Goal: Task Accomplishment & Management: Manage account settings

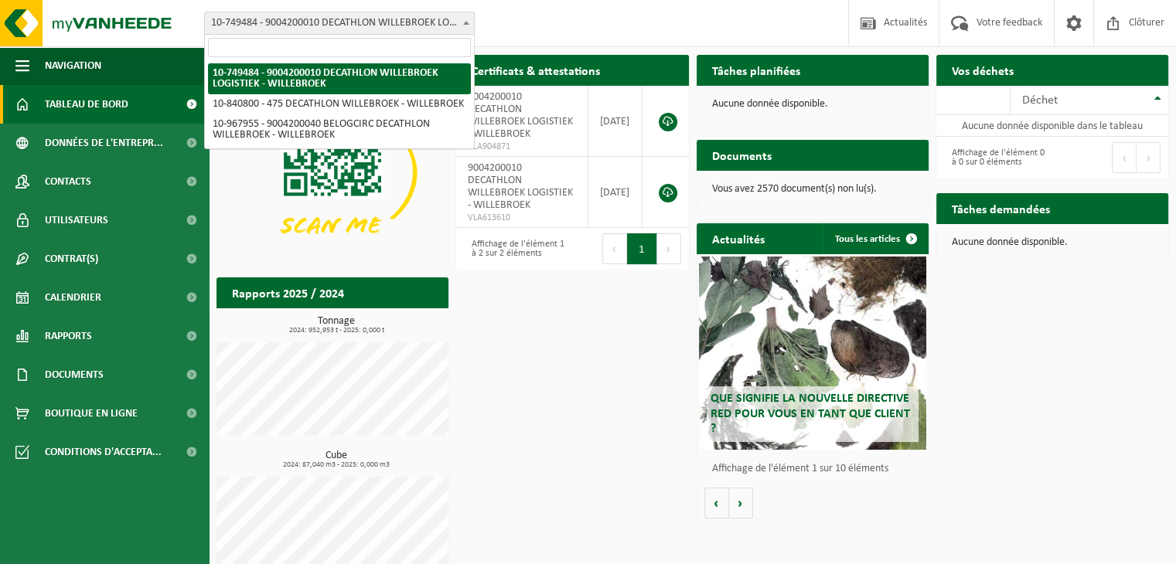
click at [343, 29] on span "10-749484 - 9004200010 DECATHLON WILLEBROEK LOGISTIEK - WILLEBROEK" at bounding box center [339, 23] width 269 height 22
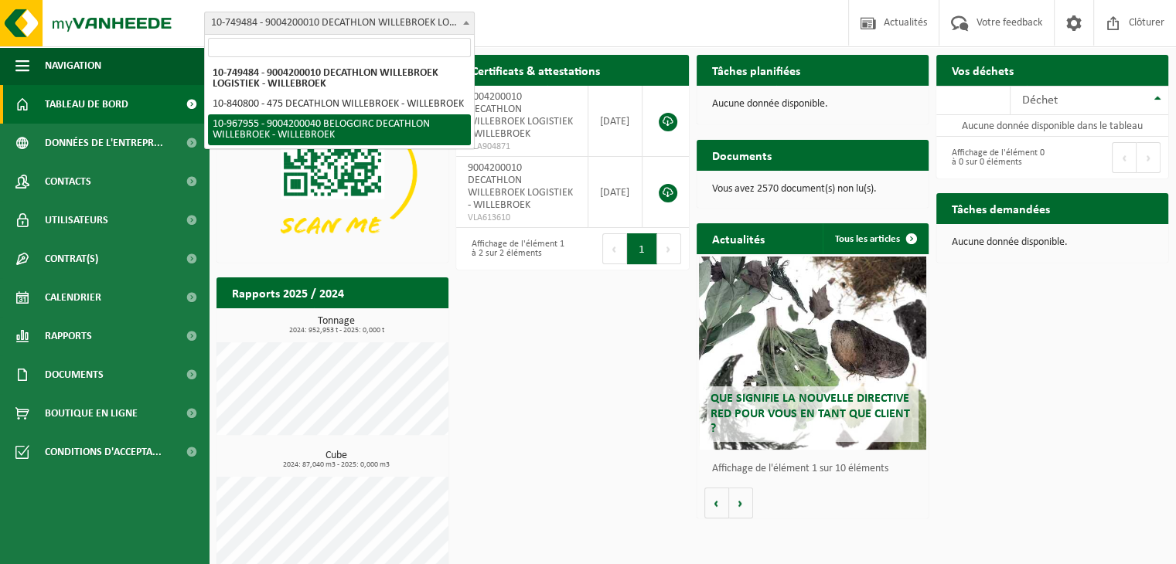
select select "154029"
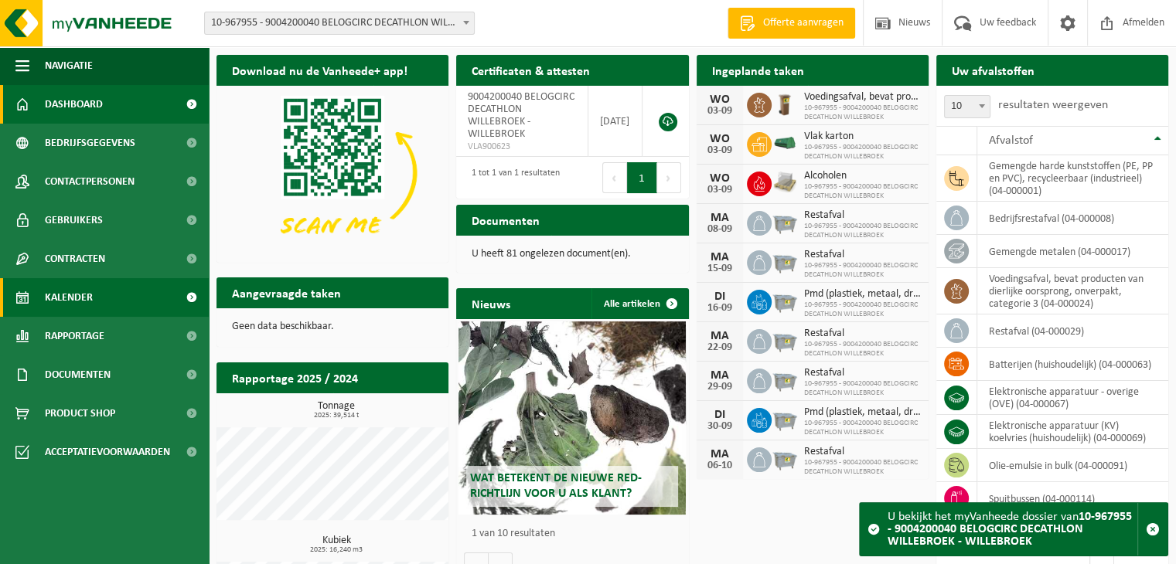
drag, startPoint x: 0, startPoint y: 0, endPoint x: 70, endPoint y: 291, distance: 299.6
click at [70, 291] on span "Kalender" at bounding box center [69, 297] width 48 height 39
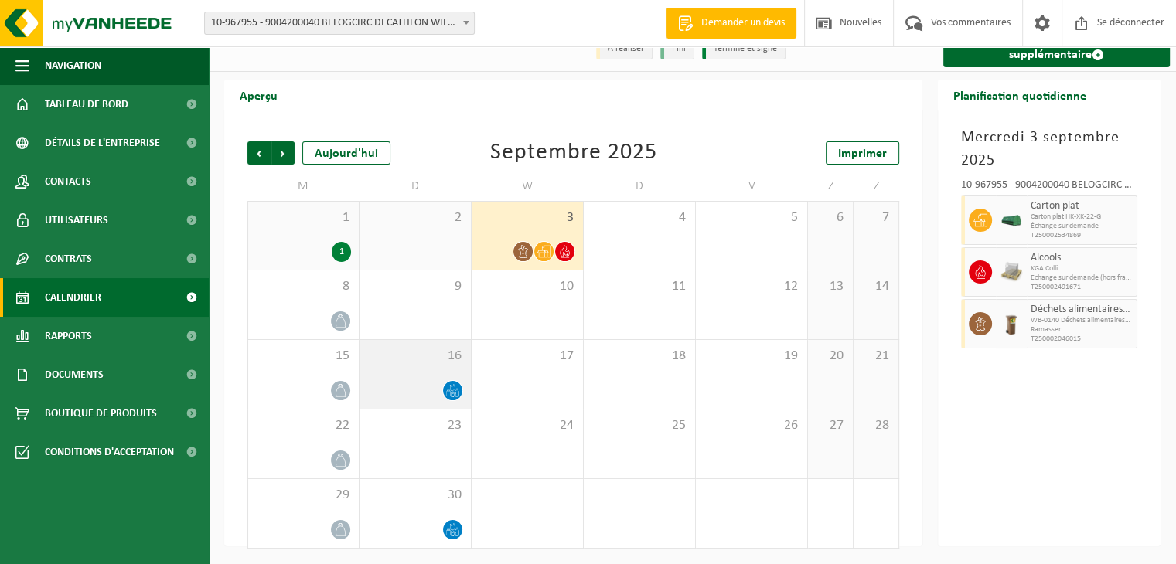
click at [411, 359] on span "16" at bounding box center [415, 356] width 96 height 17
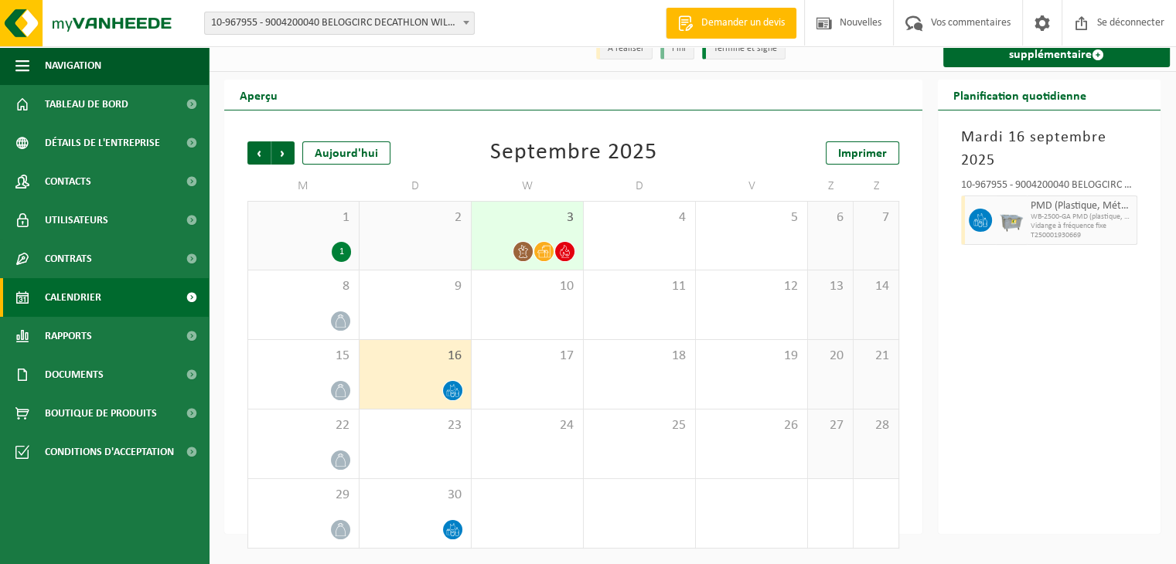
click at [414, 248] on div "2" at bounding box center [414, 236] width 111 height 68
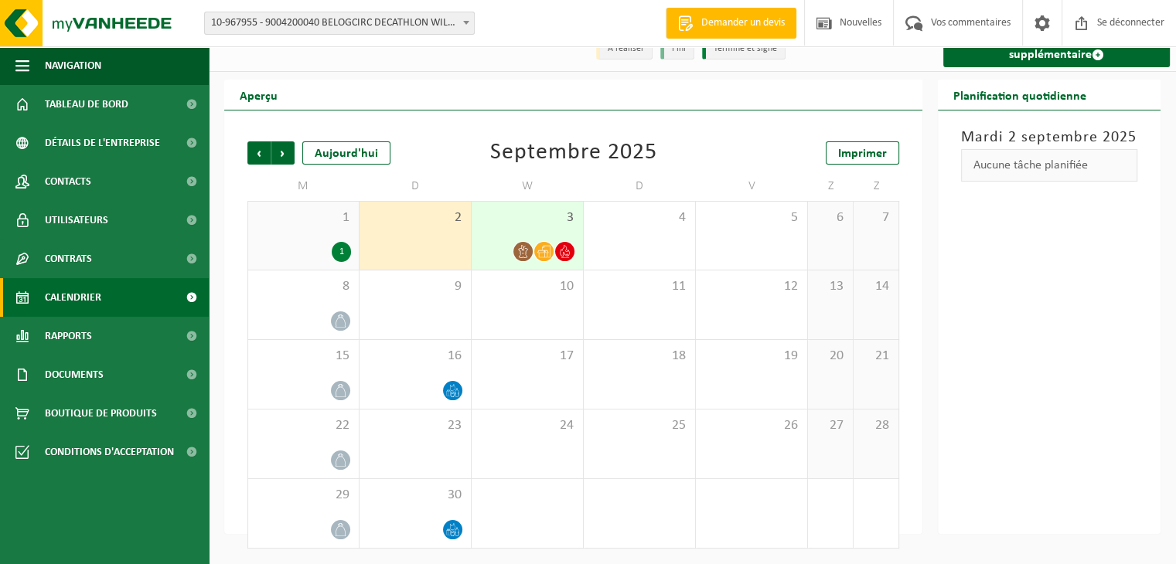
click at [305, 250] on div "1" at bounding box center [303, 252] width 95 height 20
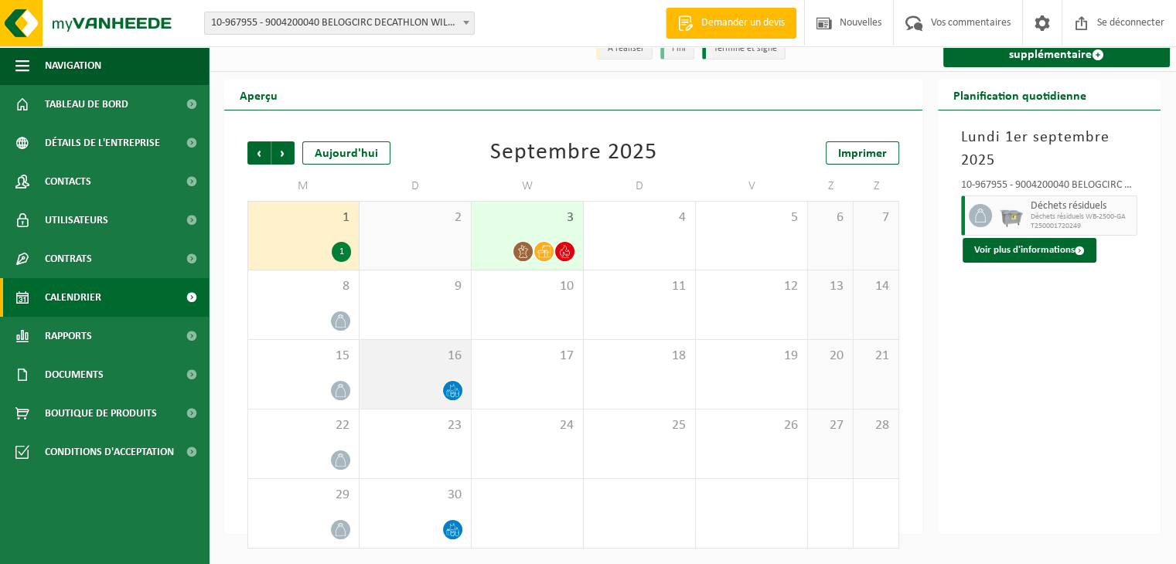
click at [434, 380] on div at bounding box center [415, 390] width 96 height 21
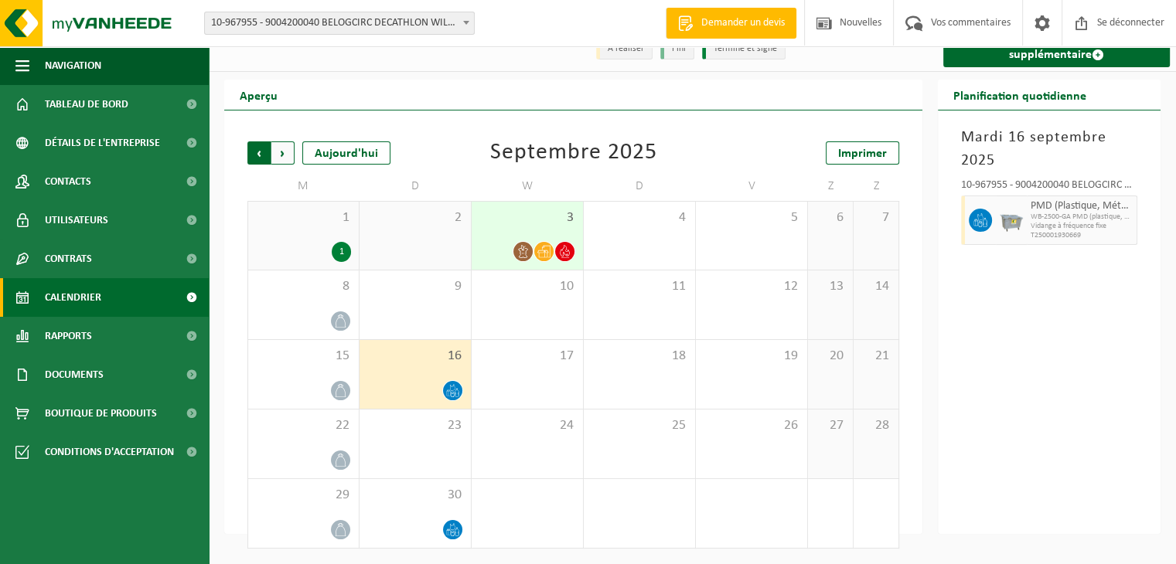
click at [282, 154] on span "Suivant" at bounding box center [282, 152] width 23 height 23
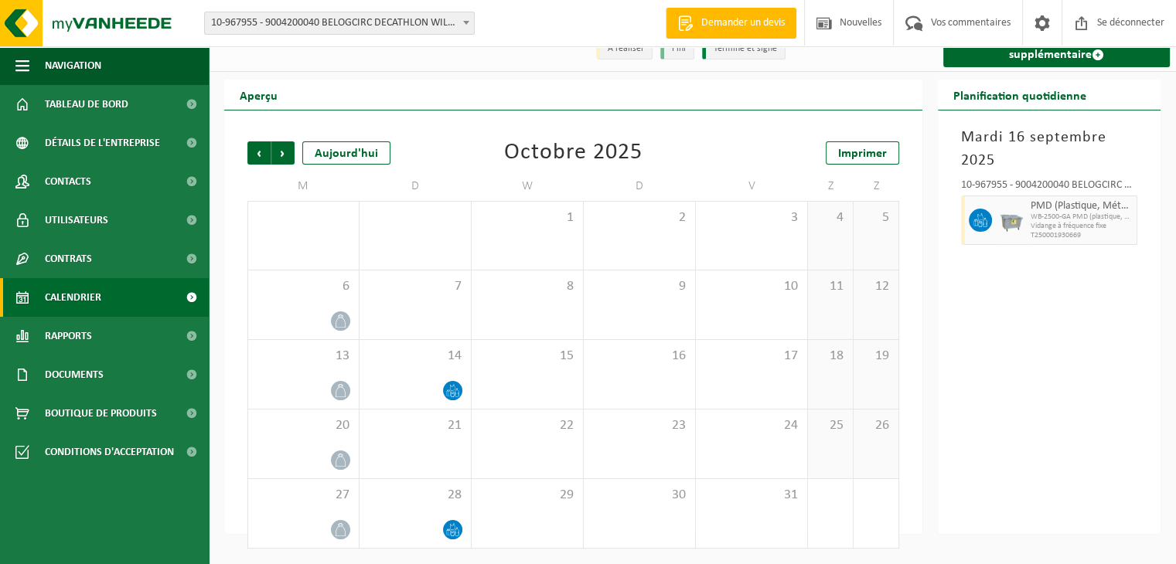
click at [282, 154] on span "Suivant" at bounding box center [282, 152] width 23 height 23
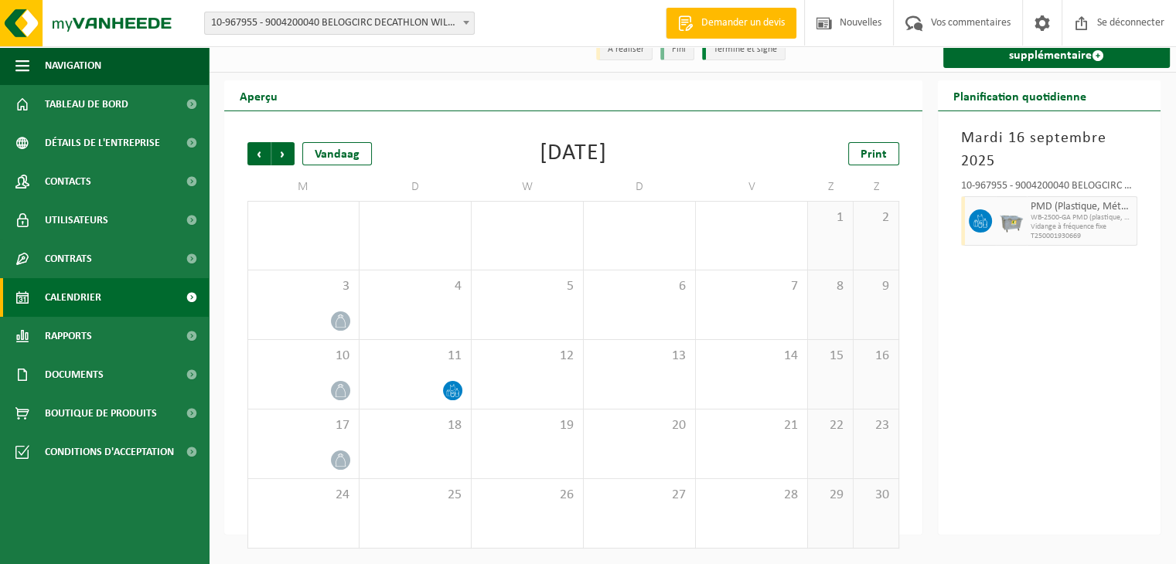
scroll to position [24, 0]
click at [282, 154] on span "Suivant" at bounding box center [282, 152] width 23 height 23
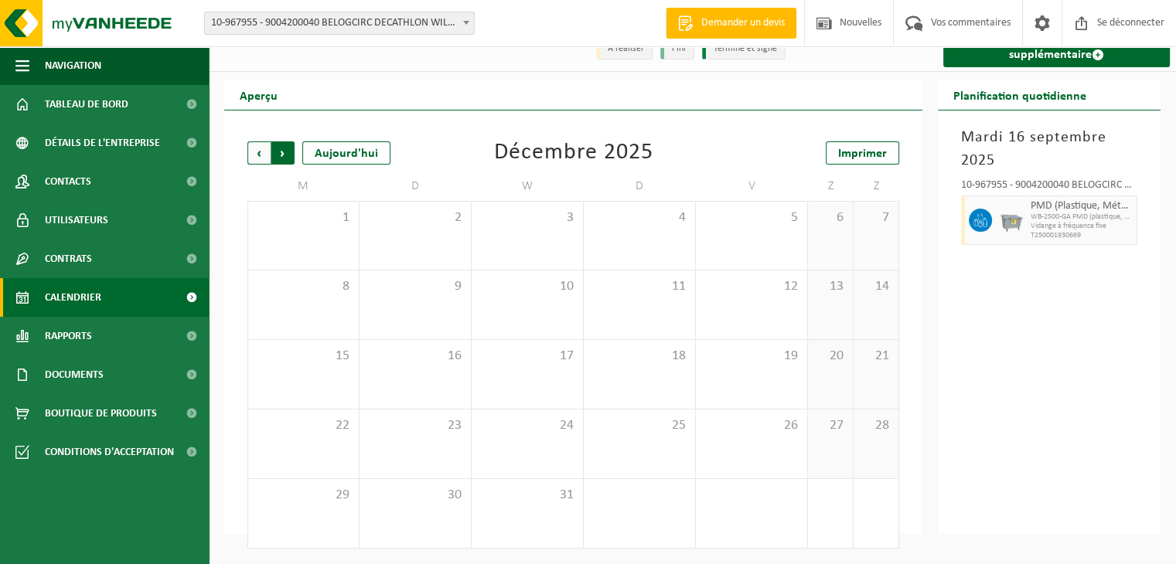
click at [266, 151] on span "Précédent" at bounding box center [258, 152] width 23 height 23
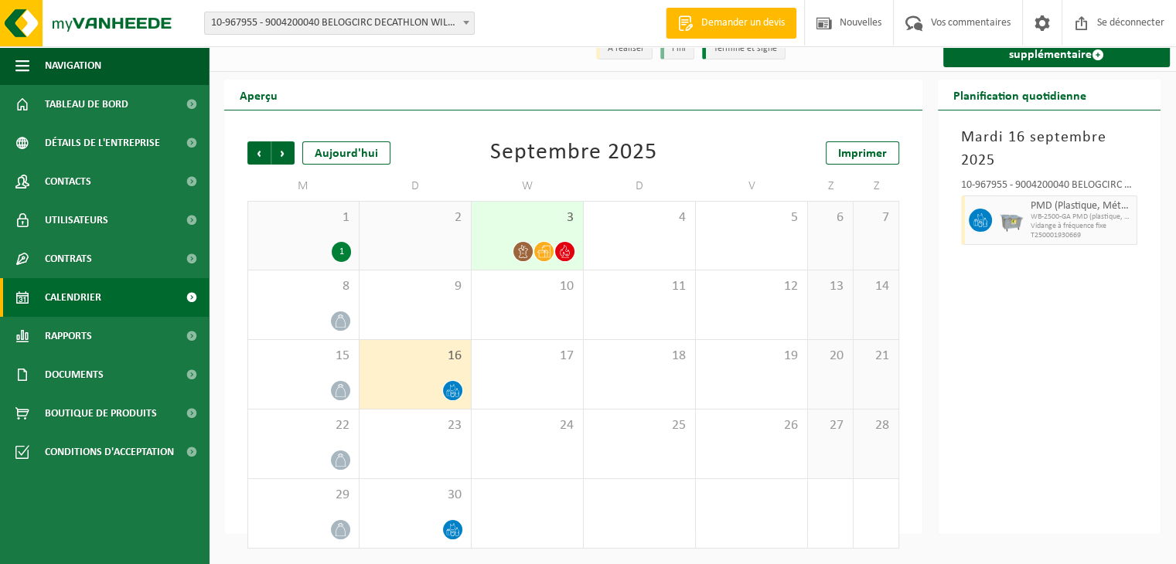
click at [565, 223] on span "3" at bounding box center [527, 217] width 96 height 17
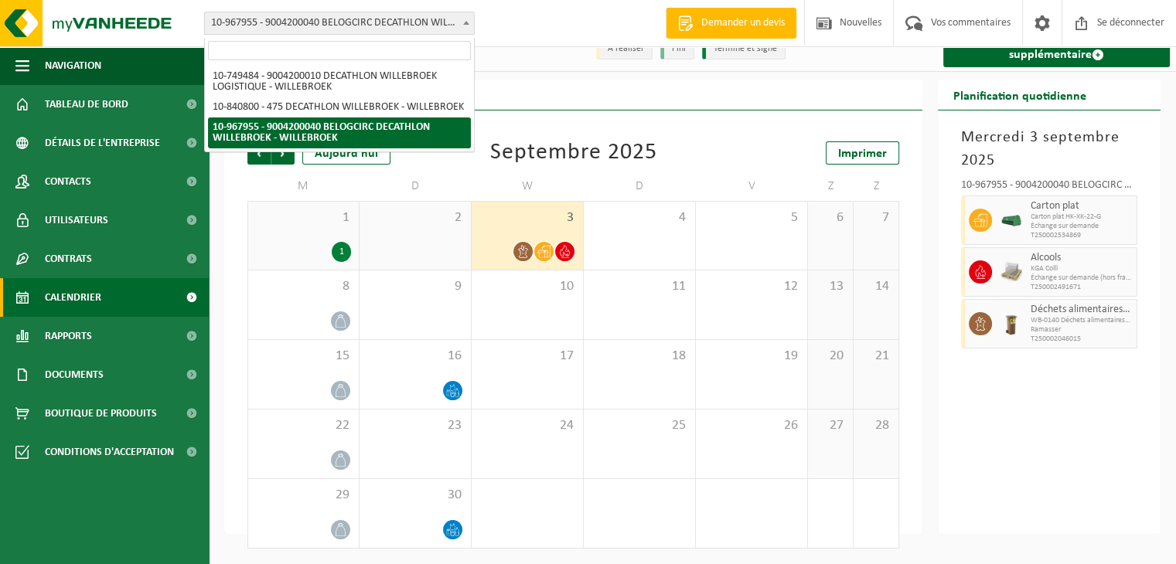
click at [397, 23] on font "10-967955 - 9004200040 BELOGCIRC DECATHLON WILLEBROEK - WILLEBROEK" at bounding box center [382, 23] width 342 height 12
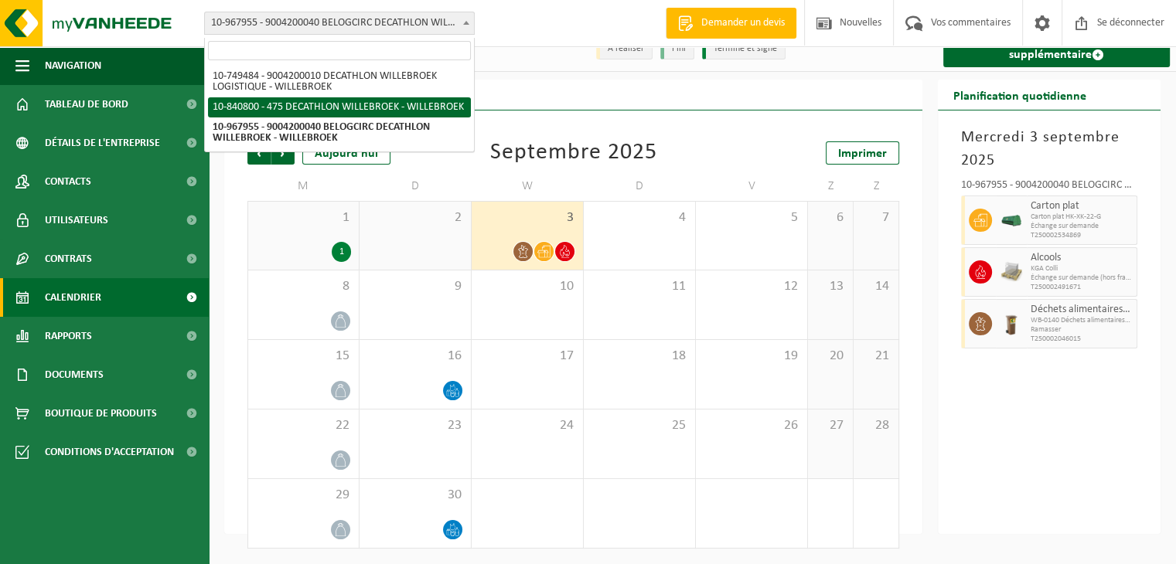
select select "92043"
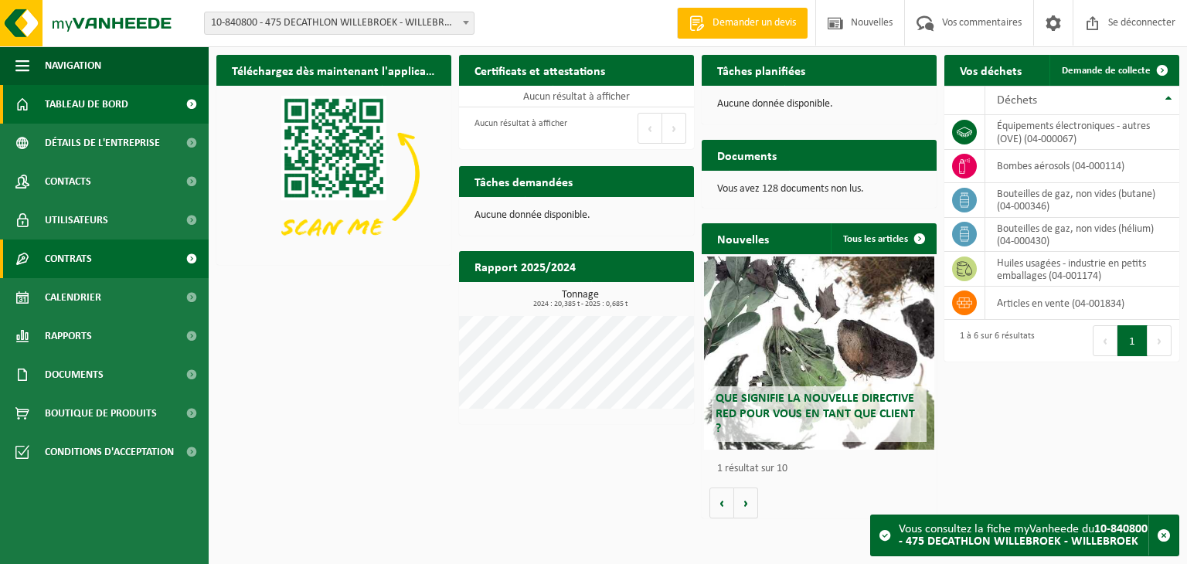
click at [74, 264] on font "Contrats" at bounding box center [68, 260] width 47 height 12
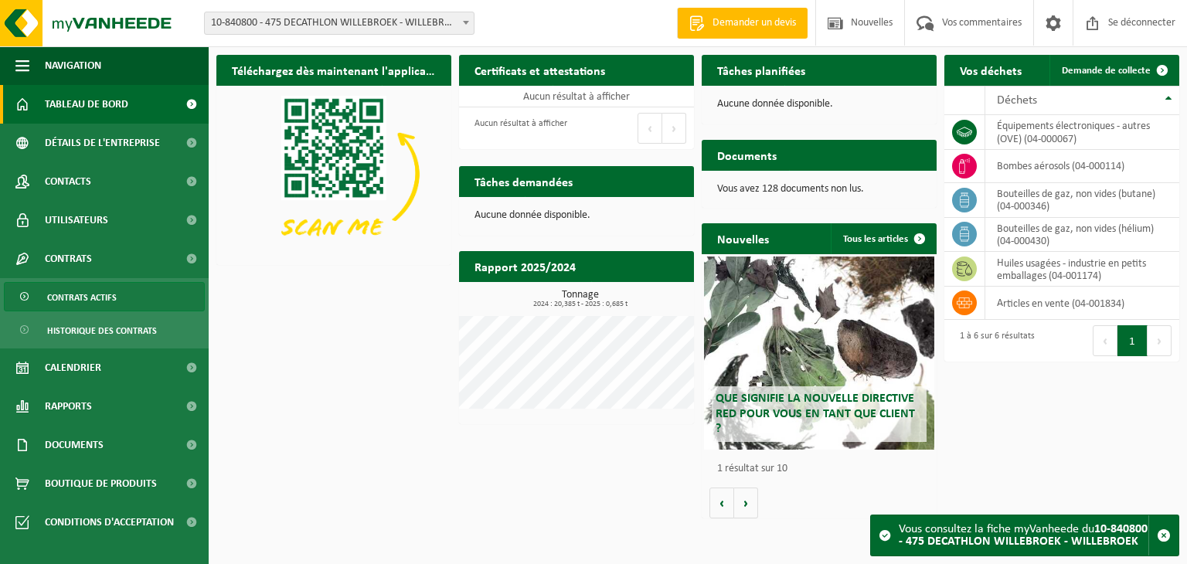
click at [87, 294] on font "Contrats actifs" at bounding box center [82, 298] width 70 height 9
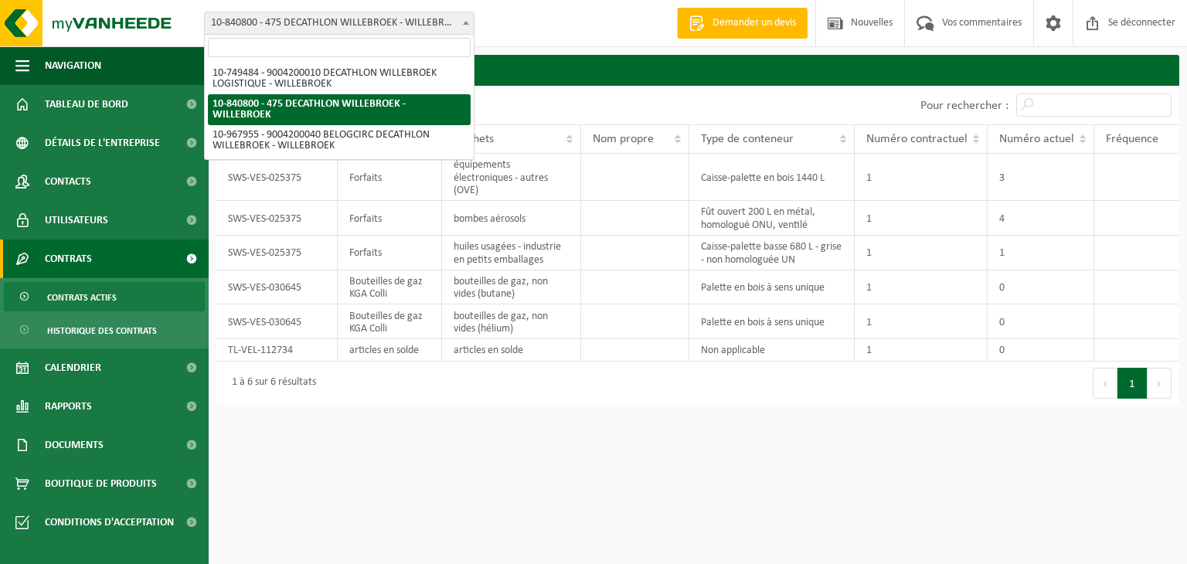
click at [457, 25] on font "10-840800 - 475 DECATHLON WILLEBROEK - WILLEBROEK" at bounding box center [336, 23] width 251 height 12
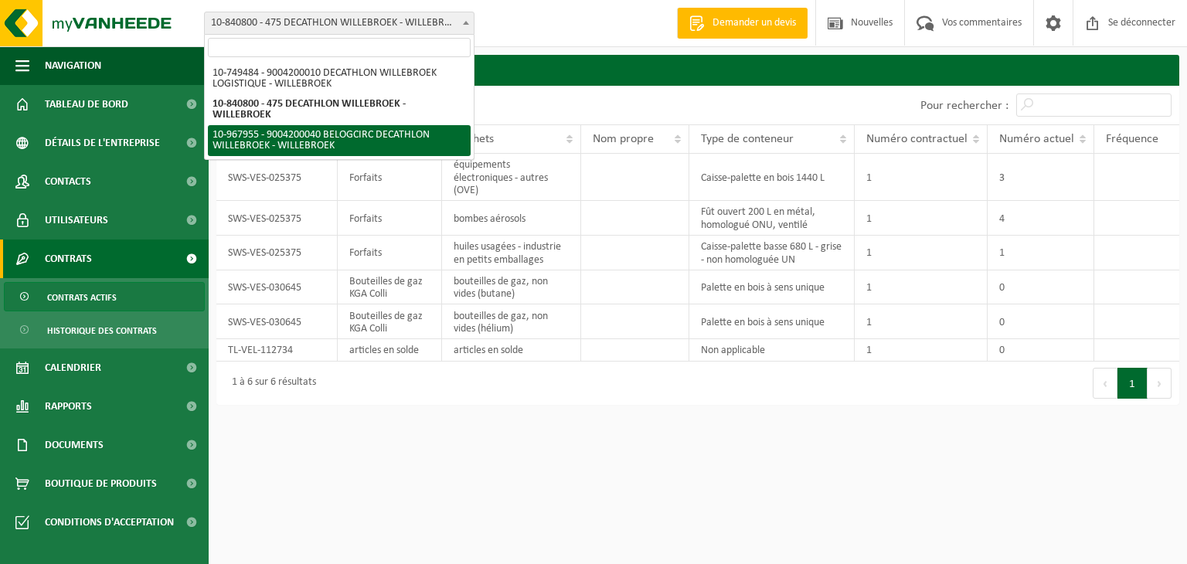
click at [395, 462] on html "Bifurquer: 10-749484 - 9004200010 DECATHLON WILLEBROEK LOGISTIQUE - WILLEBROEK …" at bounding box center [593, 282] width 1187 height 564
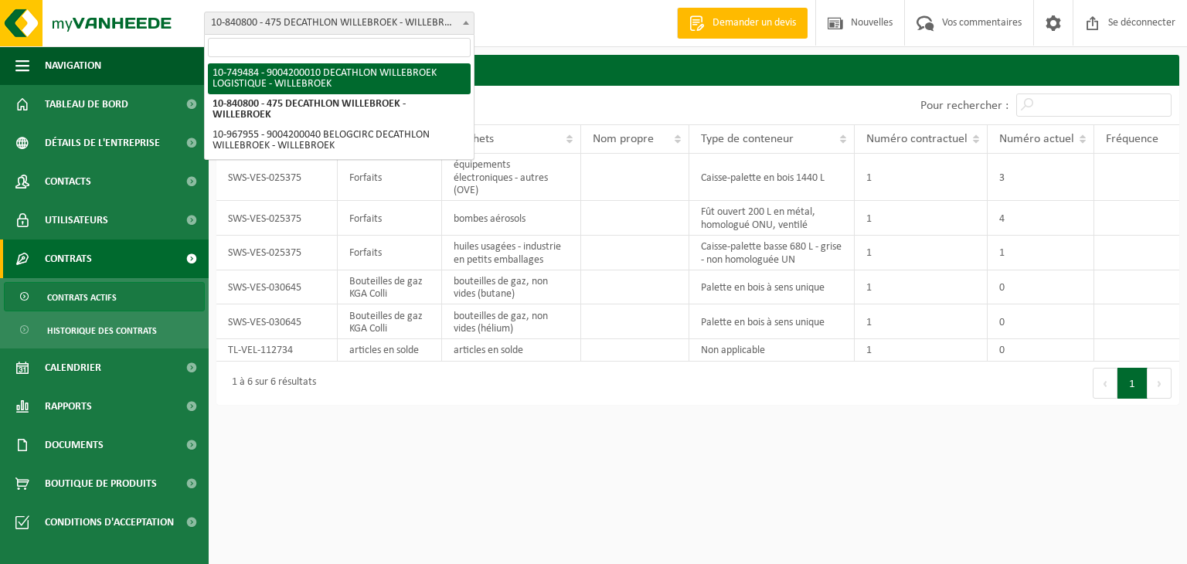
select select "6195"
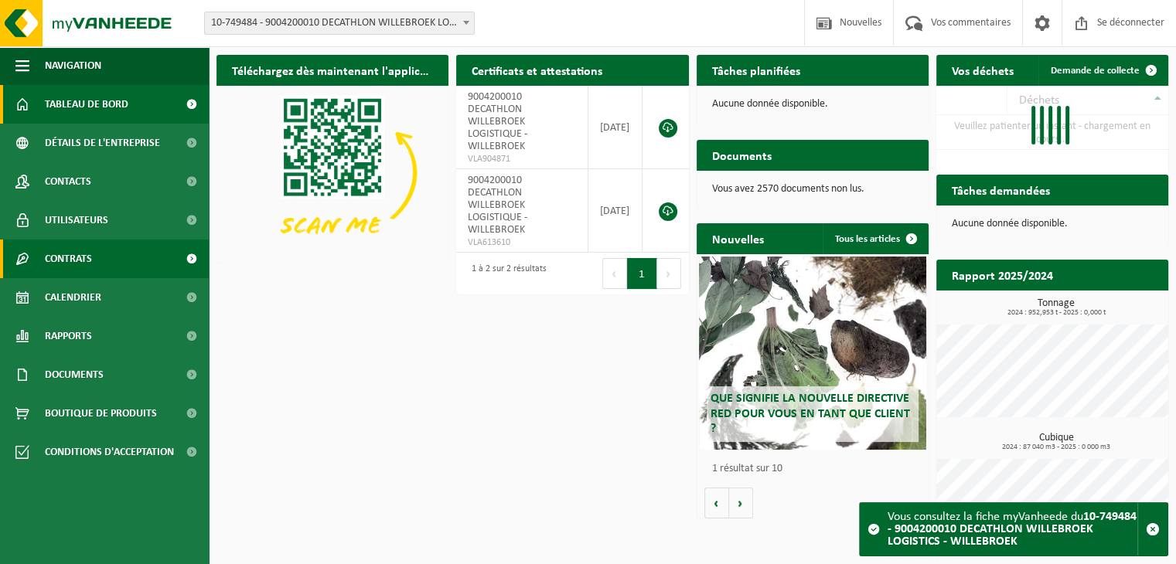
click at [91, 261] on font "Contrats" at bounding box center [68, 260] width 47 height 12
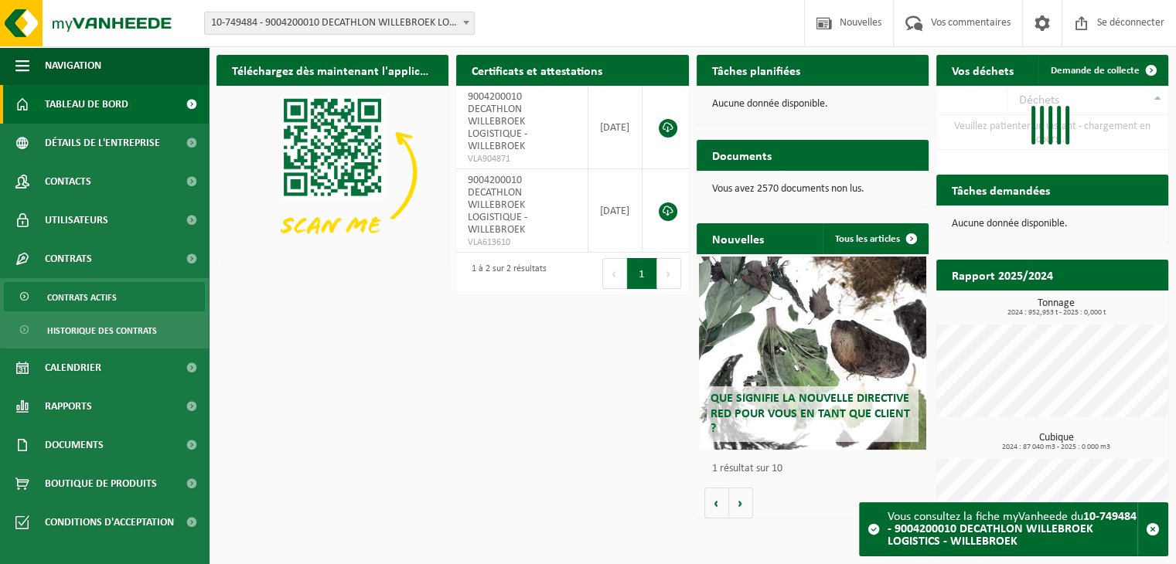
click at [111, 294] on font "Contrats actifs" at bounding box center [82, 298] width 70 height 9
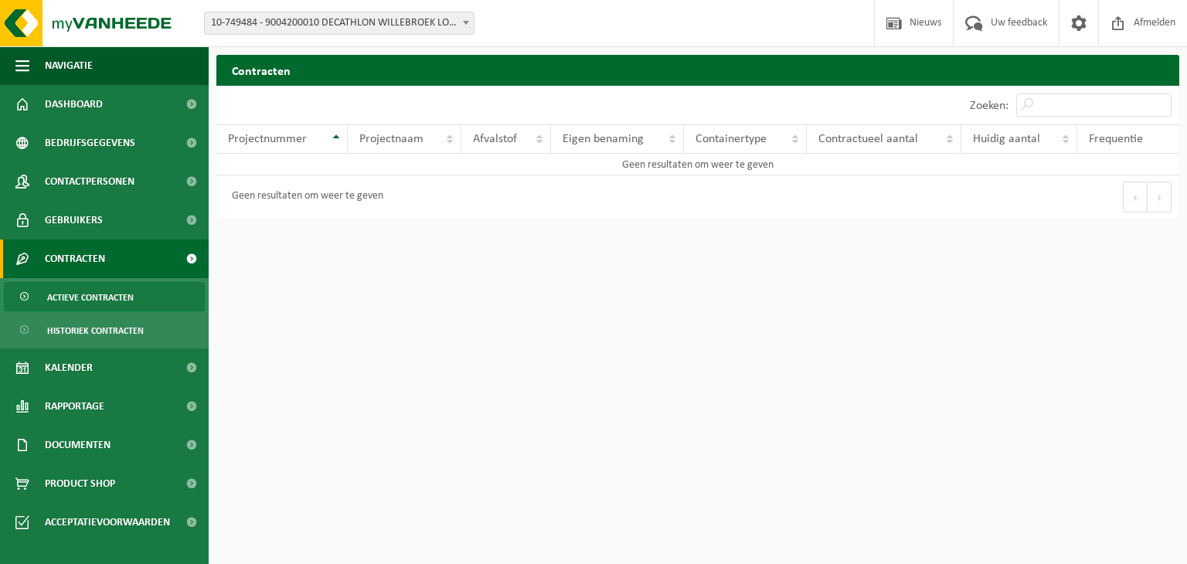
click at [364, 24] on span "10-749484 - 9004200010 DECATHLON WILLEBROEK LOGISTIEK - WILLEBROEK" at bounding box center [339, 23] width 269 height 22
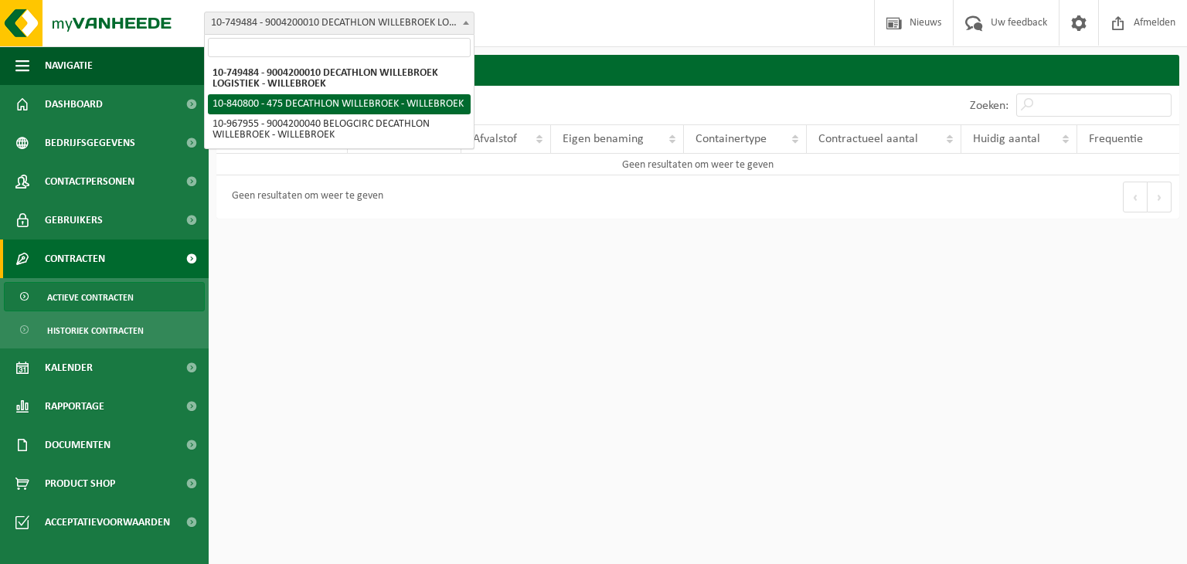
select select "92043"
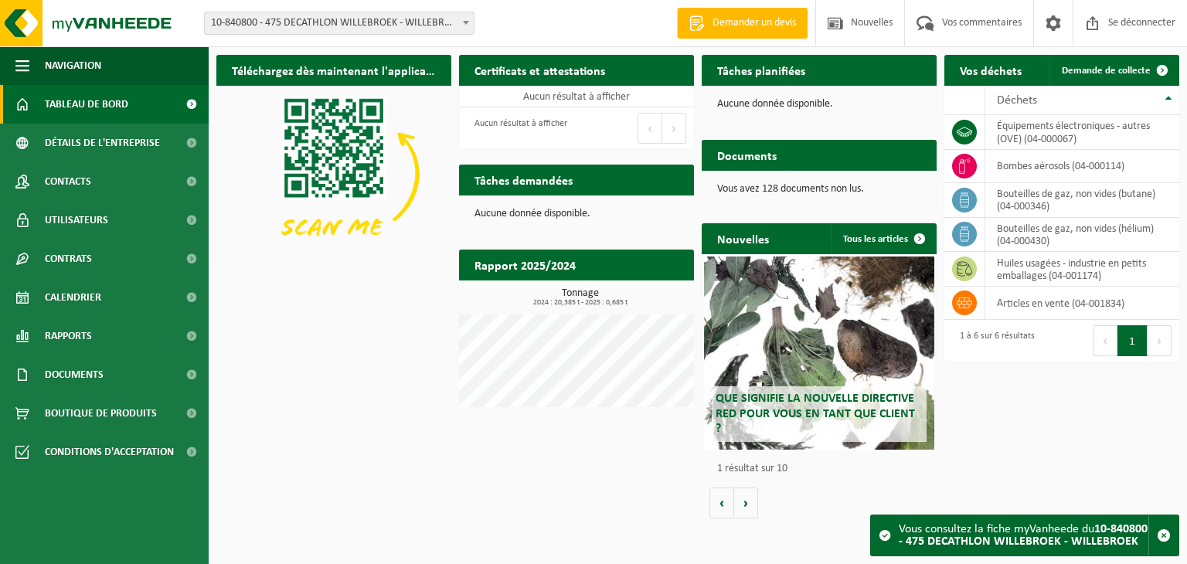
click at [343, 19] on font "10-840800 - 475 DECATHLON WILLEBROEK - WILLEBROEK" at bounding box center [336, 23] width 251 height 12
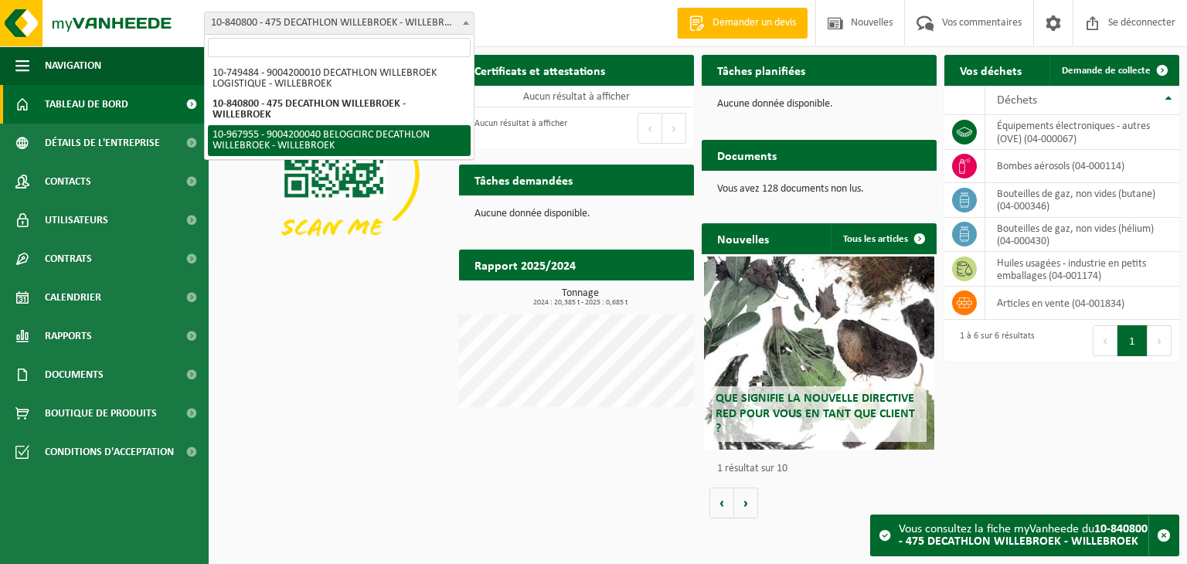
select select "154029"
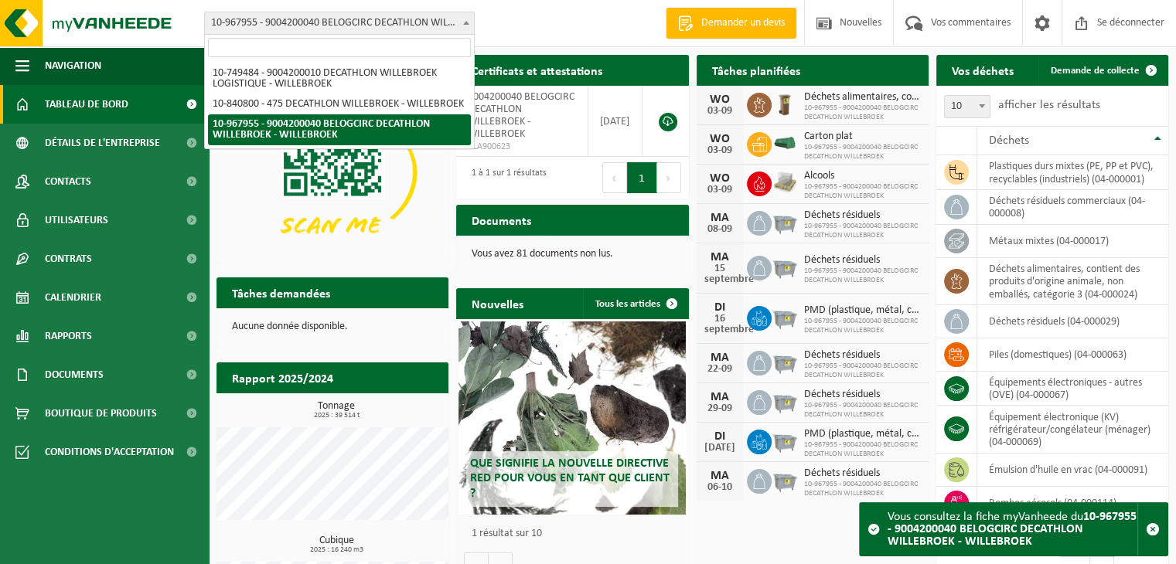
click at [395, 19] on font "10-967955 - 9004200040 BELOGCIRC DECATHLON WILLEBROEK - WILLEBROEK" at bounding box center [382, 23] width 342 height 12
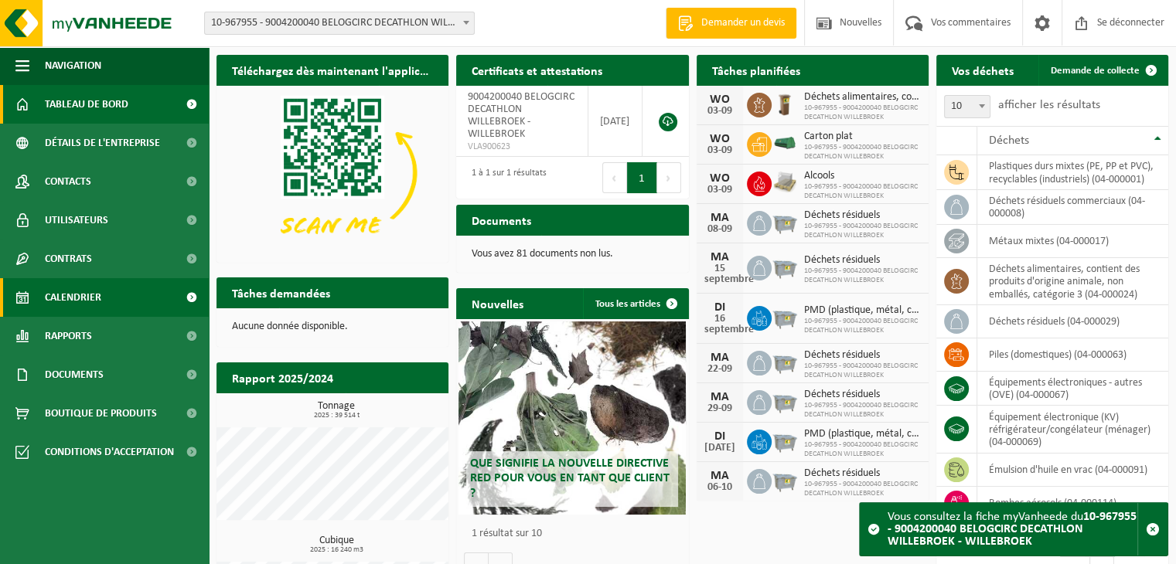
click at [74, 298] on font "Calendrier" at bounding box center [73, 298] width 56 height 12
